Goal: Task Accomplishment & Management: Manage account settings

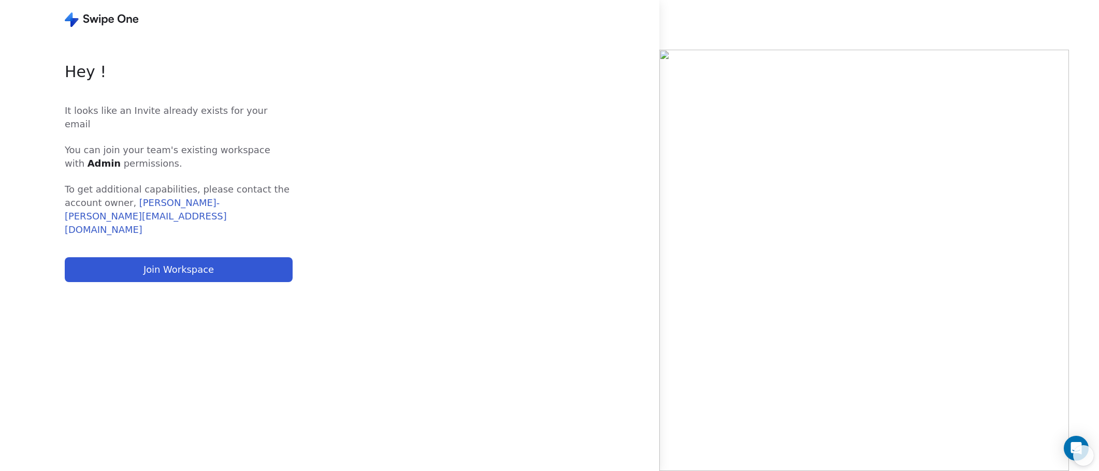
click at [215, 257] on button "Join Workspace" at bounding box center [179, 269] width 228 height 25
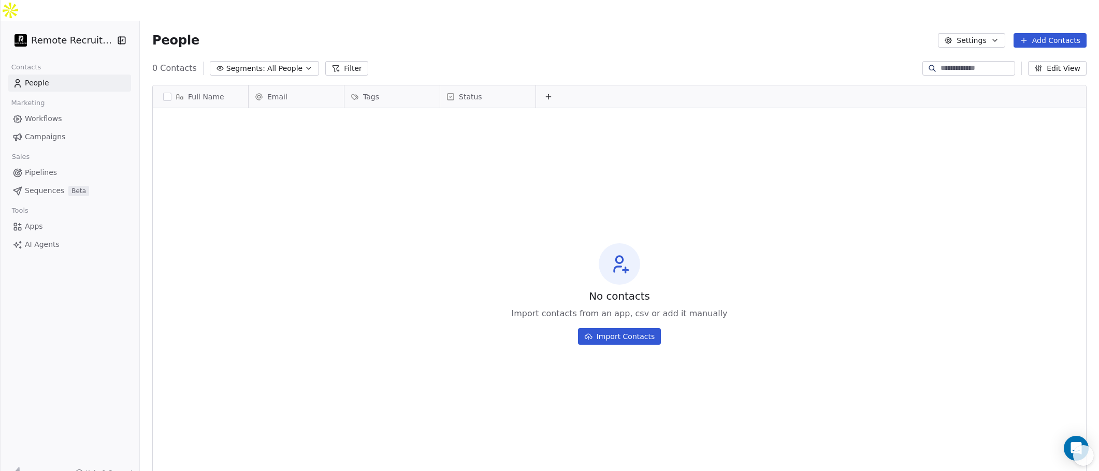
click at [81, 19] on html "Remote Recruiters Contacts People Marketing Workflows Campaigns Sales Pipelines…" at bounding box center [549, 246] width 1099 height 492
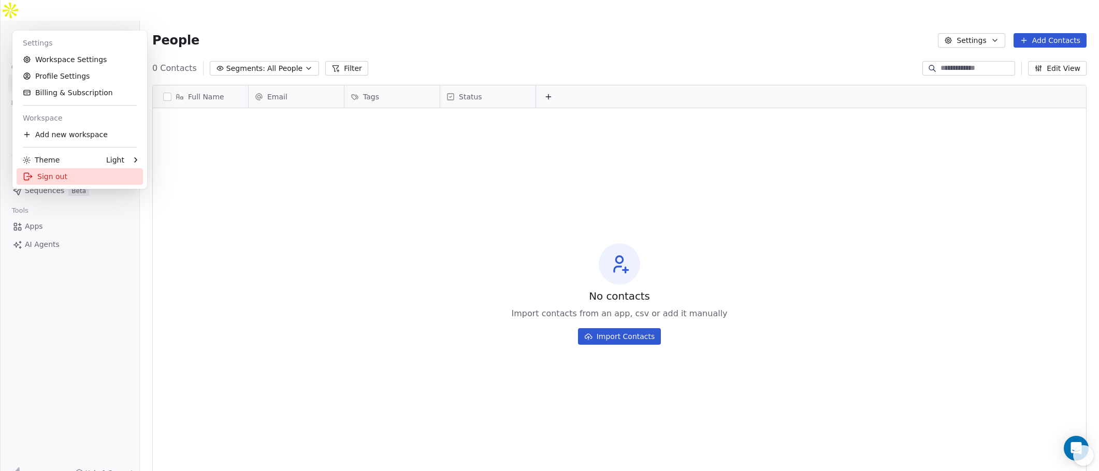
click at [63, 176] on div "Sign out" at bounding box center [80, 176] width 126 height 17
